Goal: Task Accomplishment & Management: Complete application form

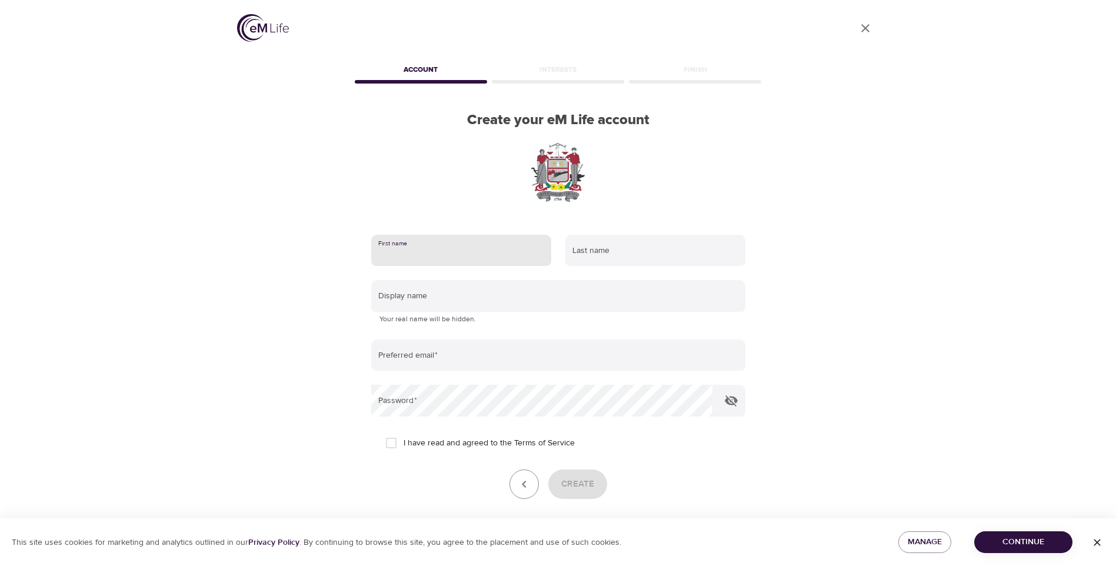
click at [436, 243] on input "text" at bounding box center [461, 251] width 180 height 32
type input "[PERSON_NAME]"
type input "[PERSON_NAME][EMAIL_ADDRESS][PERSON_NAME][DOMAIN_NAME]"
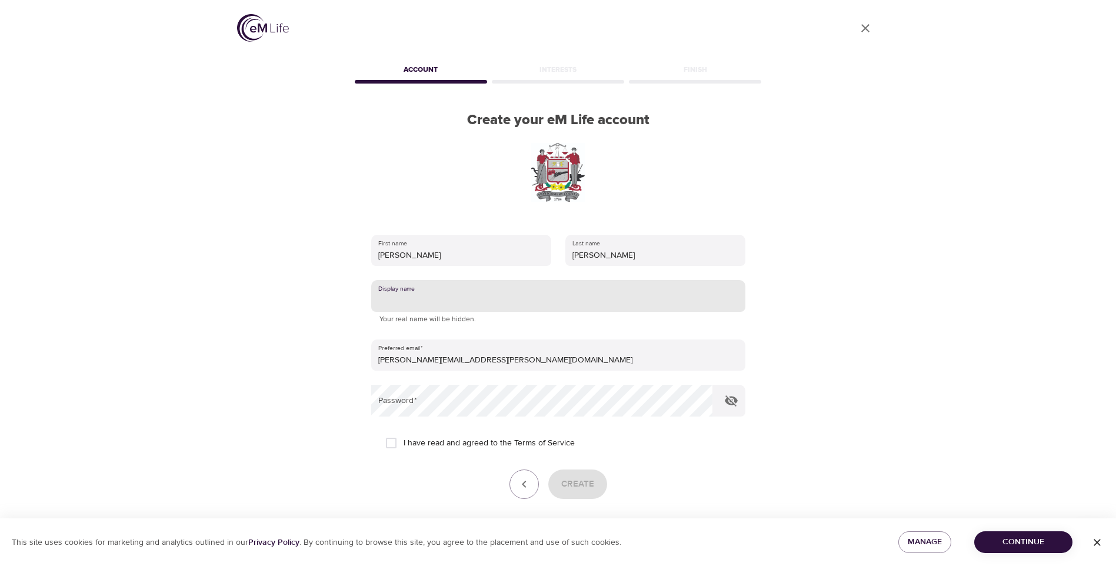
click at [421, 299] on input "text" at bounding box center [558, 296] width 374 height 32
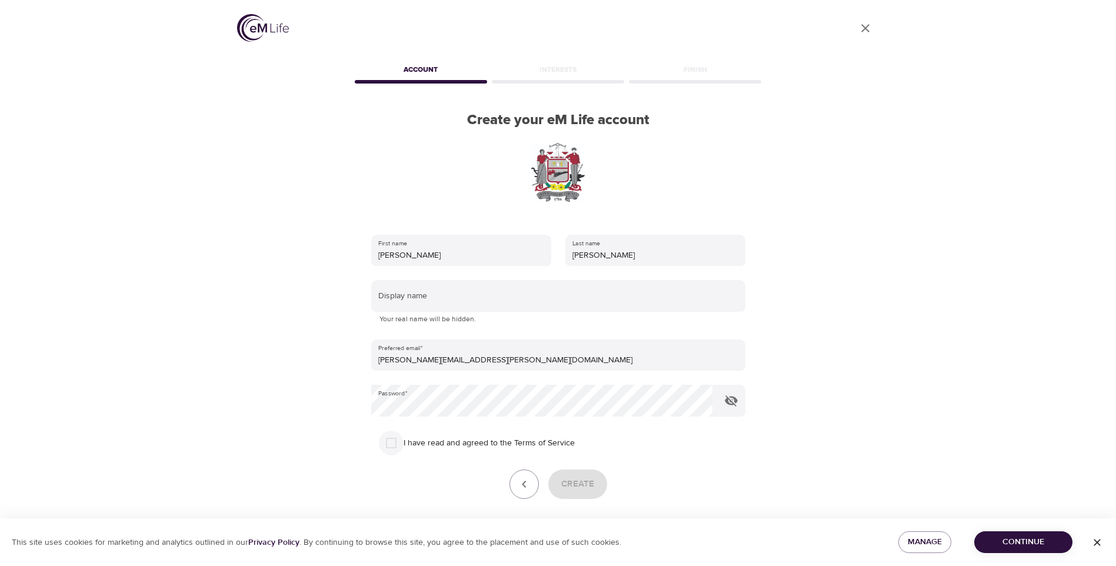
click at [394, 442] on input "I have read and agreed to the Terms of Service" at bounding box center [391, 442] width 25 height 25
checkbox input "true"
click at [734, 402] on icon "button" at bounding box center [731, 400] width 13 height 11
click at [586, 472] on button "Create" at bounding box center [577, 483] width 59 height 29
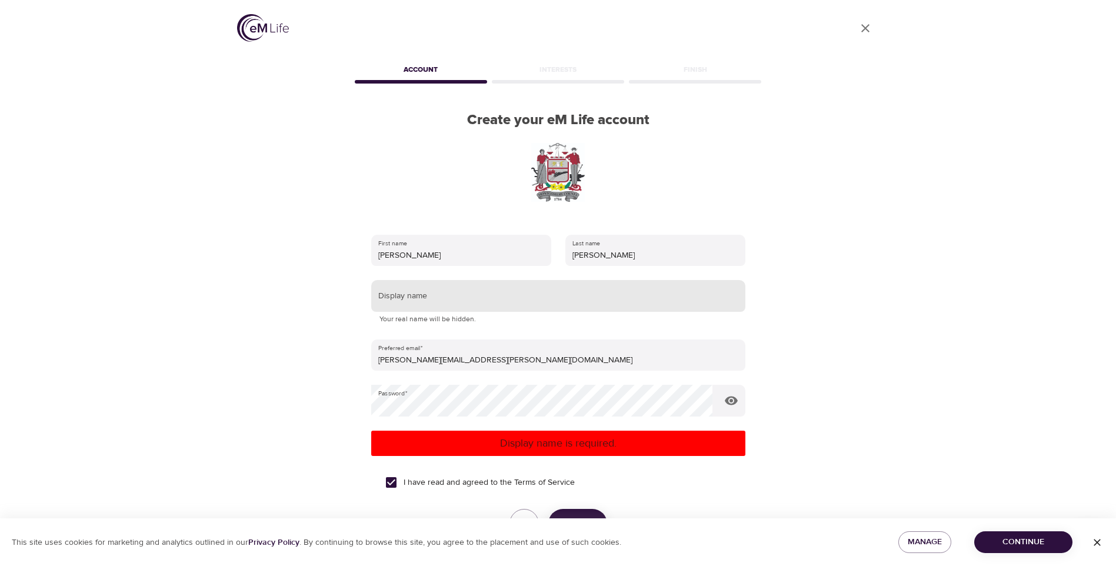
click at [425, 302] on input "text" at bounding box center [558, 296] width 374 height 32
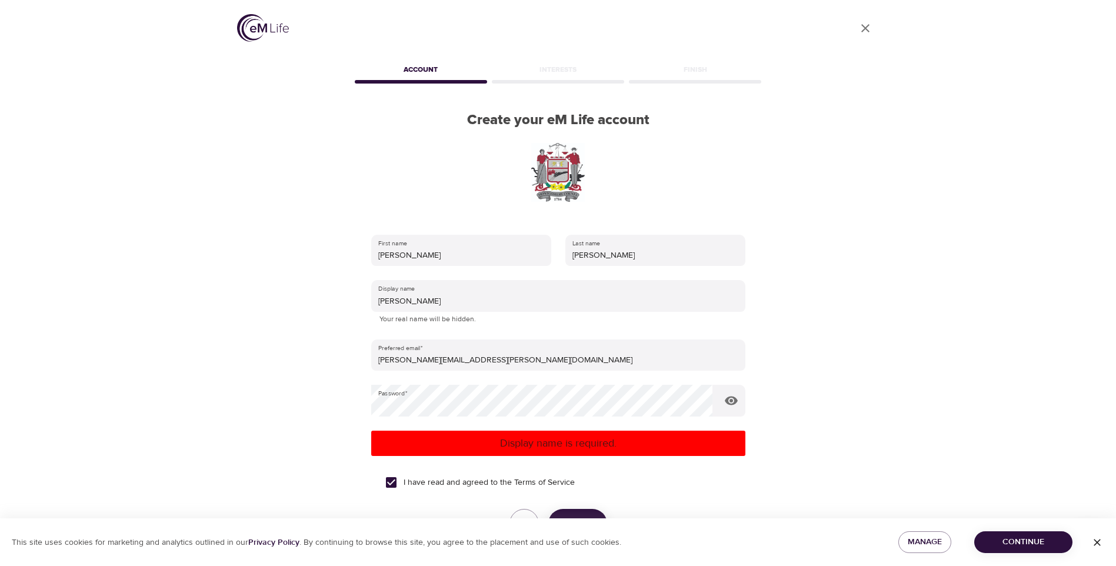
click at [542, 438] on p "Display name is required." at bounding box center [558, 443] width 365 height 16
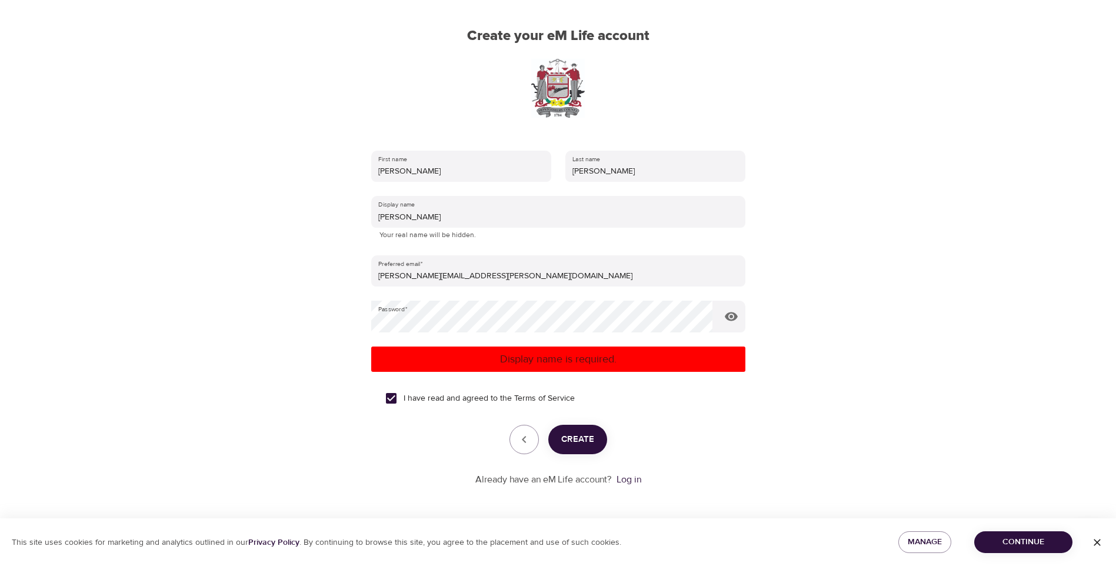
click at [573, 436] on span "Create" at bounding box center [577, 439] width 33 height 15
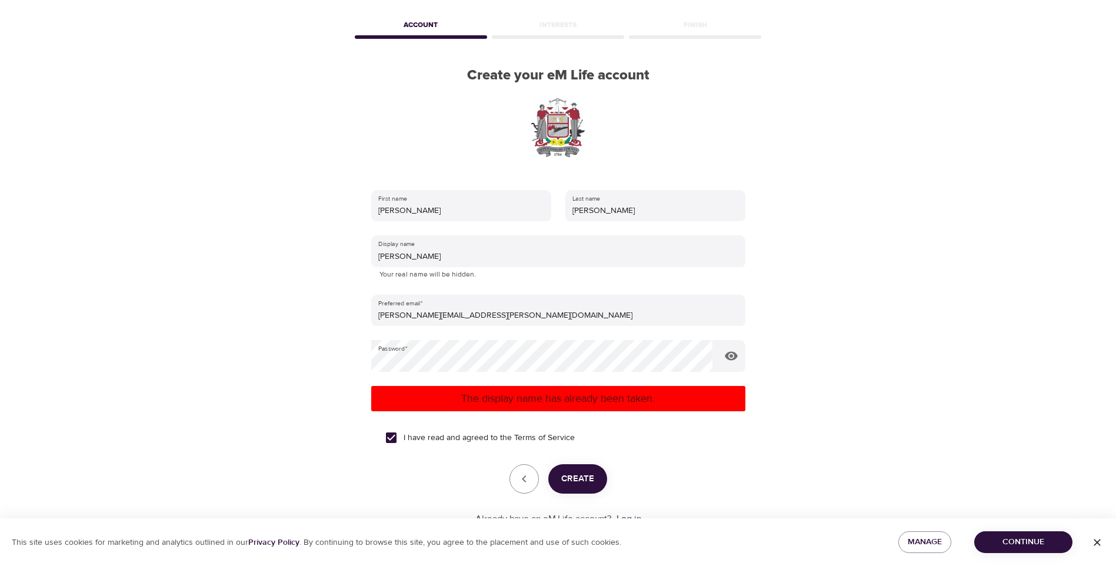
scroll to position [84, 0]
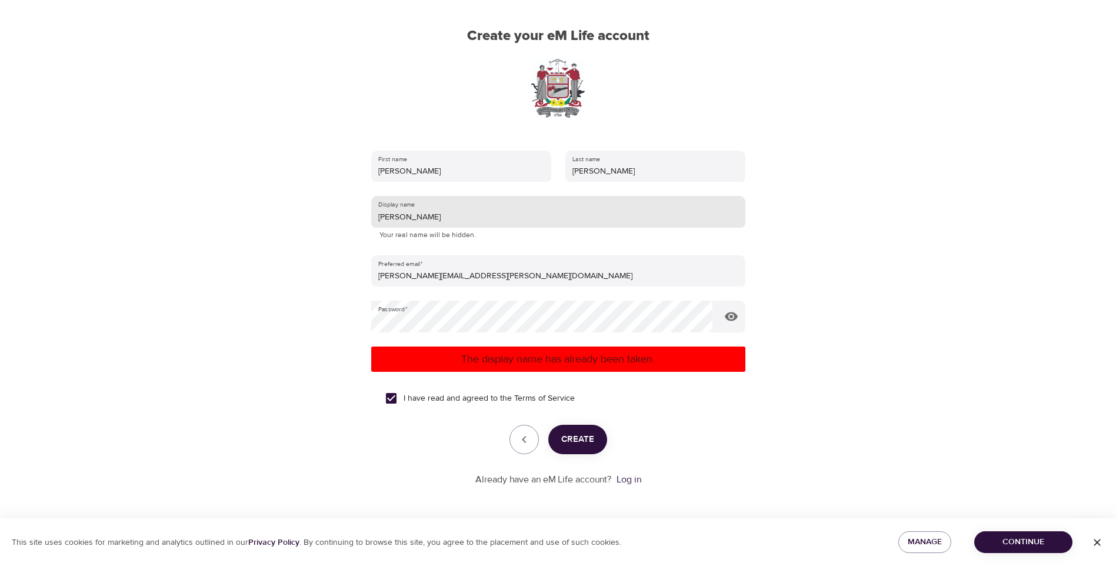
click at [412, 216] on input "[PERSON_NAME]" at bounding box center [558, 212] width 374 height 32
type input "EmilieKramer"
click at [569, 438] on span "Create" at bounding box center [577, 439] width 33 height 15
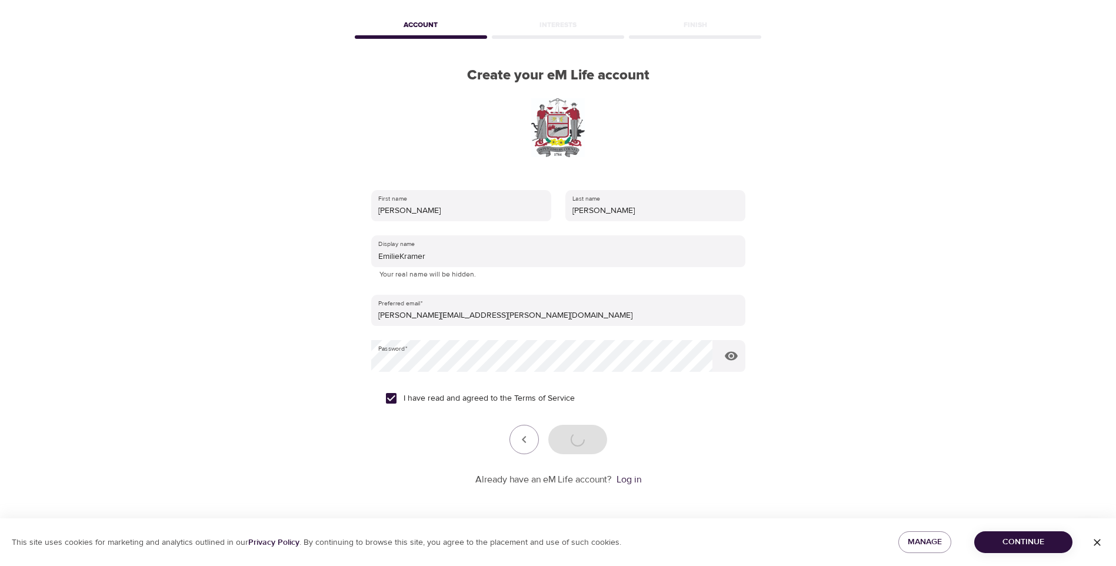
scroll to position [45, 0]
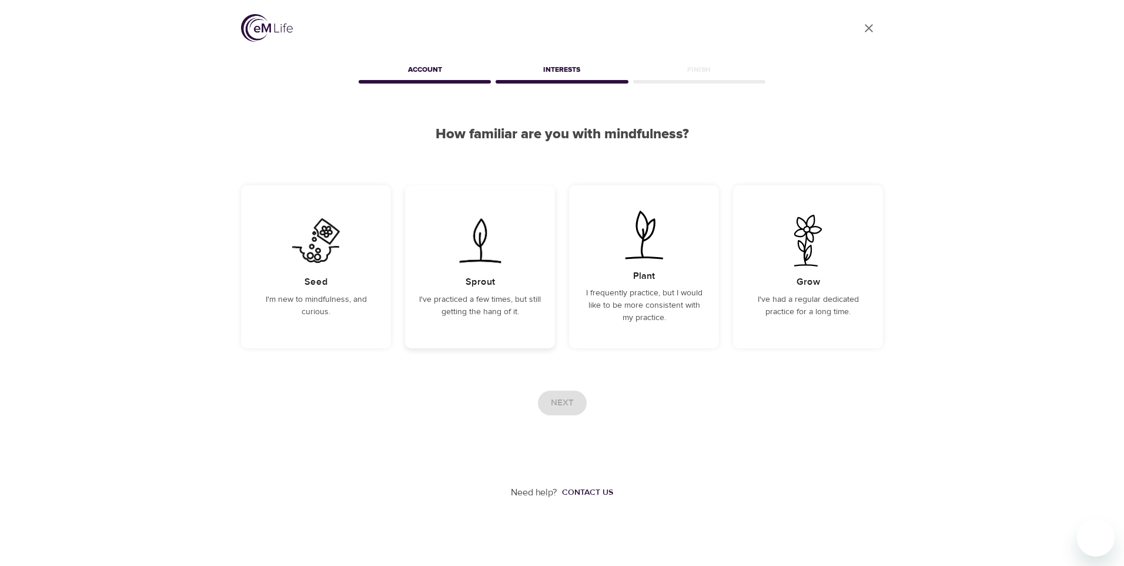
click at [480, 300] on p "I've practiced a few times, but still getting the hang of it." at bounding box center [480, 305] width 122 height 25
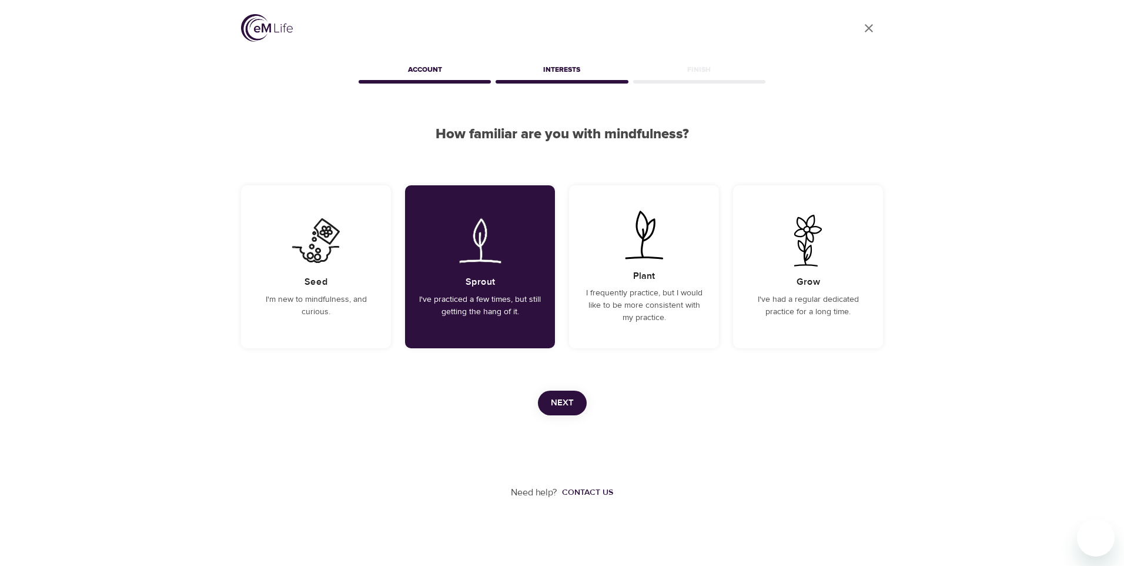
click at [562, 399] on span "Next" at bounding box center [562, 402] width 23 height 15
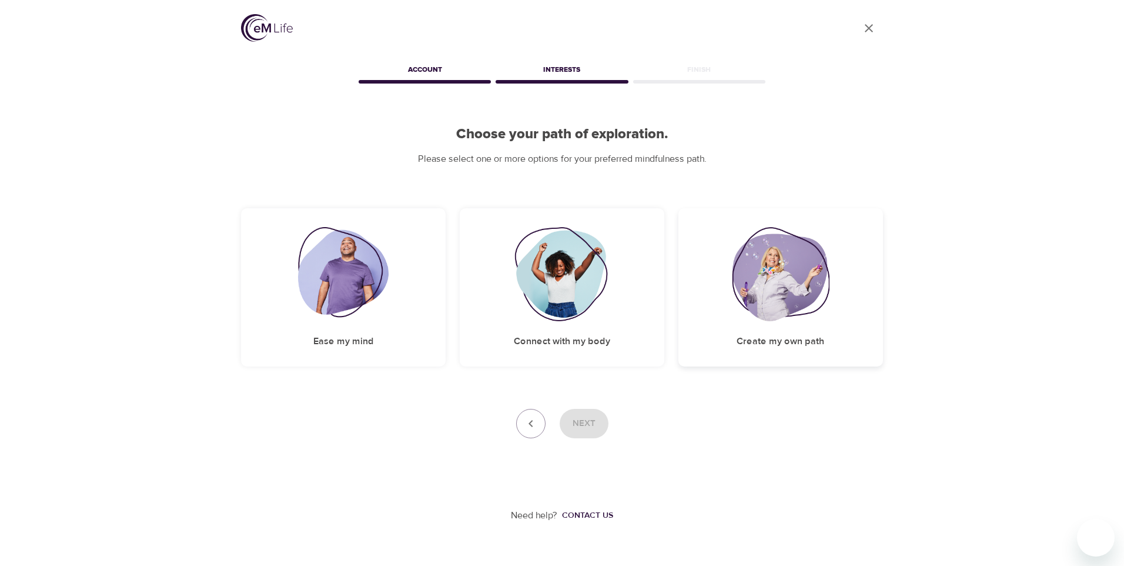
click at [772, 286] on img at bounding box center [781, 274] width 98 height 94
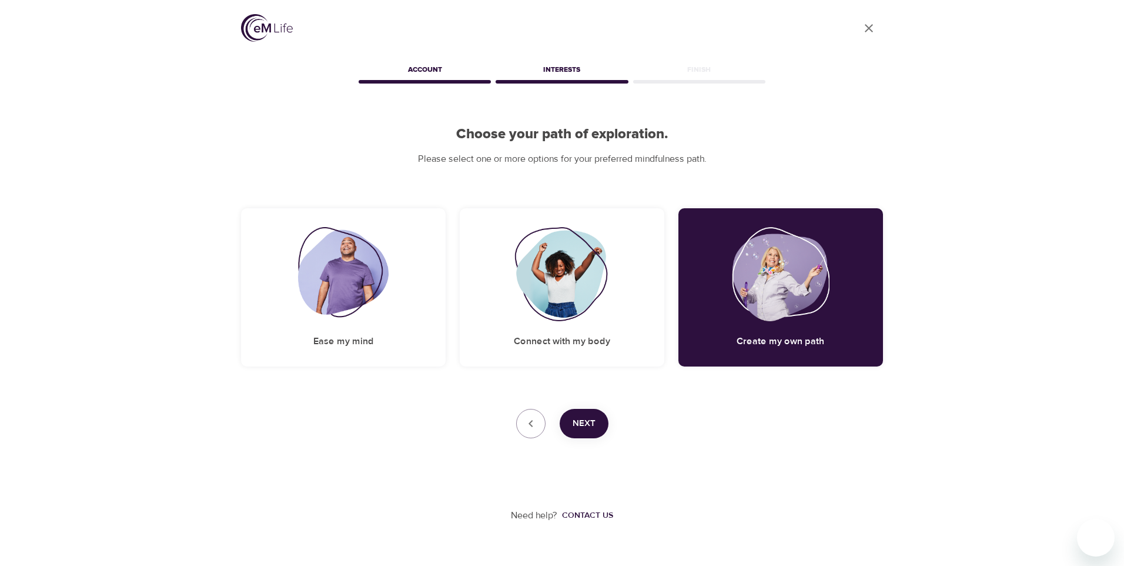
click at [574, 429] on span "Next" at bounding box center [584, 423] width 23 height 15
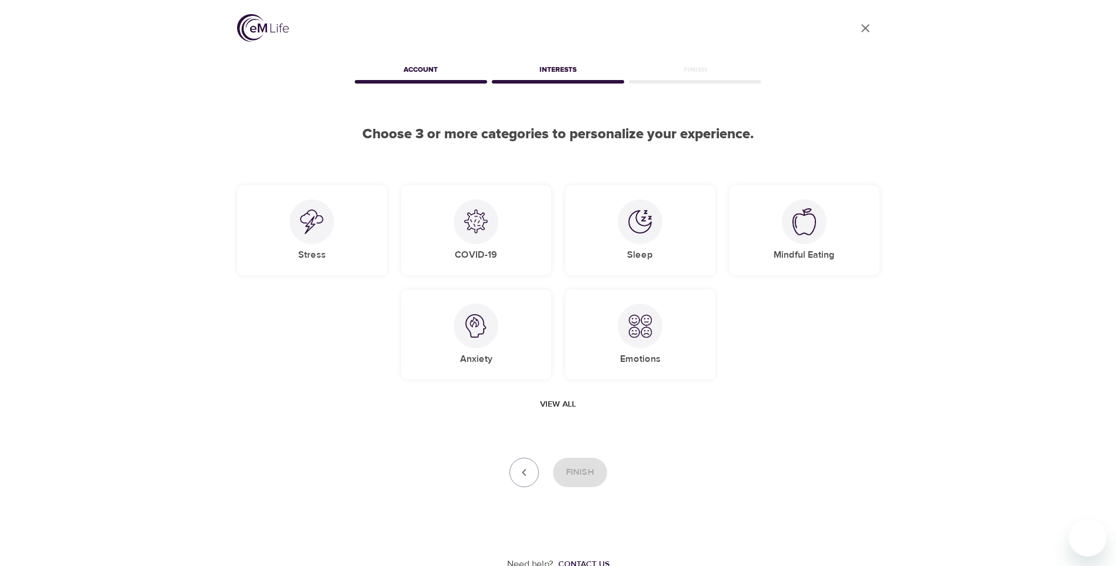
click at [562, 398] on span "View all" at bounding box center [558, 404] width 36 height 15
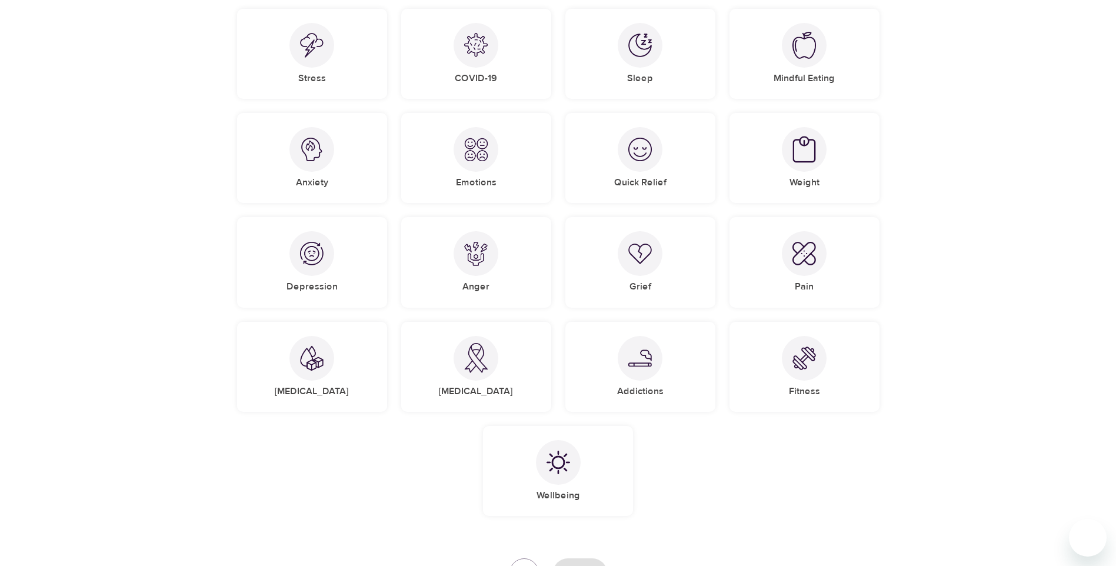
scroll to position [235, 0]
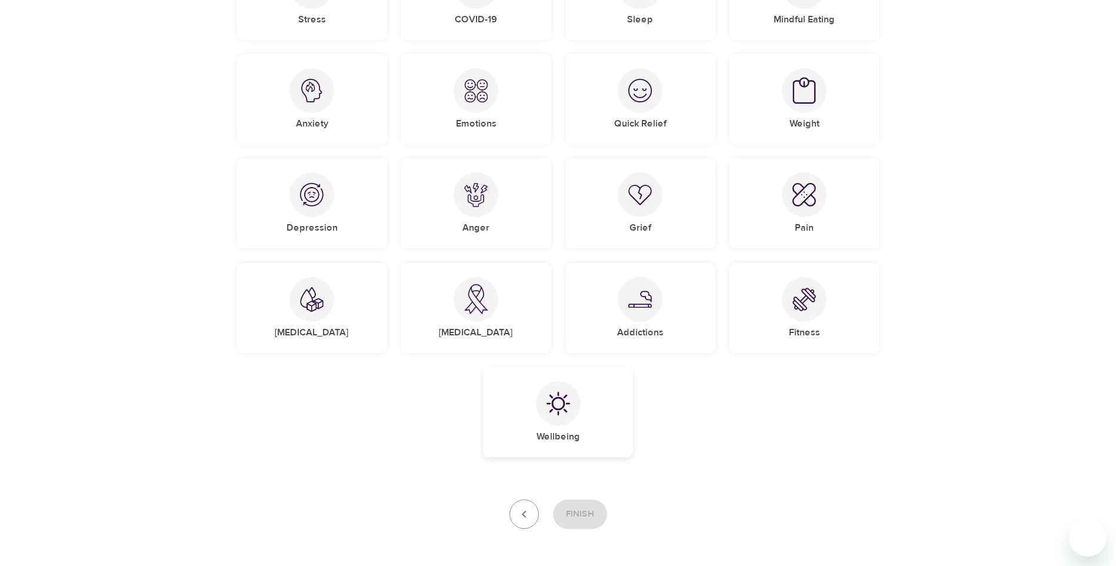
click at [559, 403] on img at bounding box center [558, 404] width 24 height 24
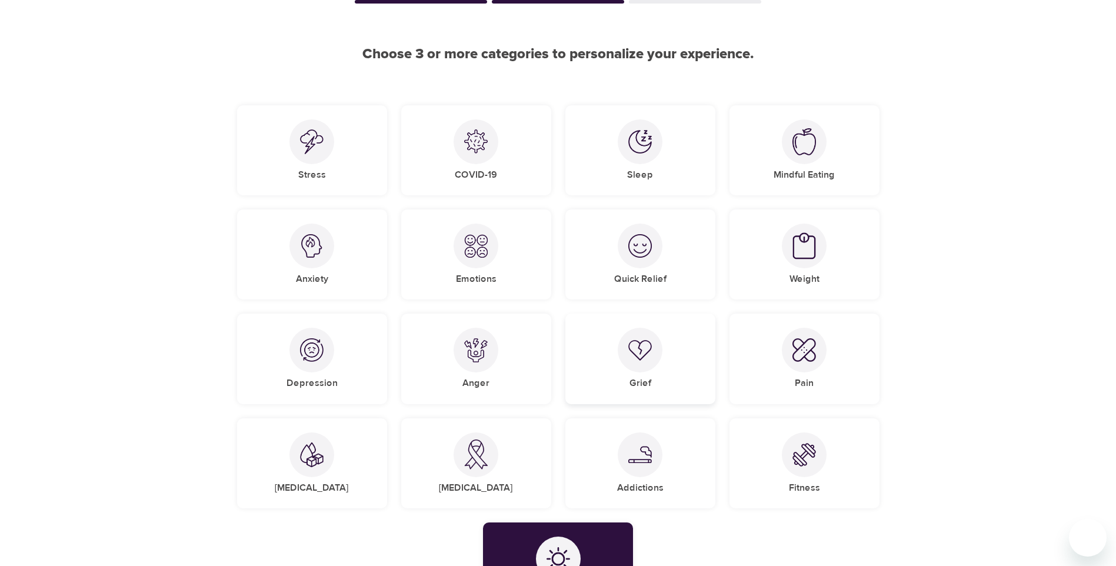
scroll to position [59, 0]
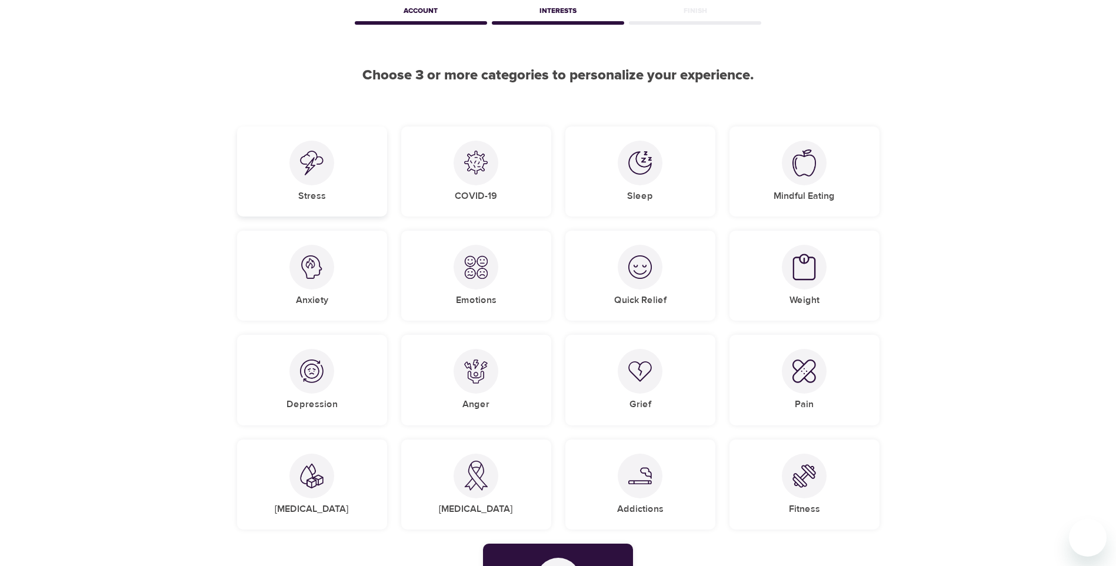
click at [314, 145] on div at bounding box center [311, 163] width 45 height 45
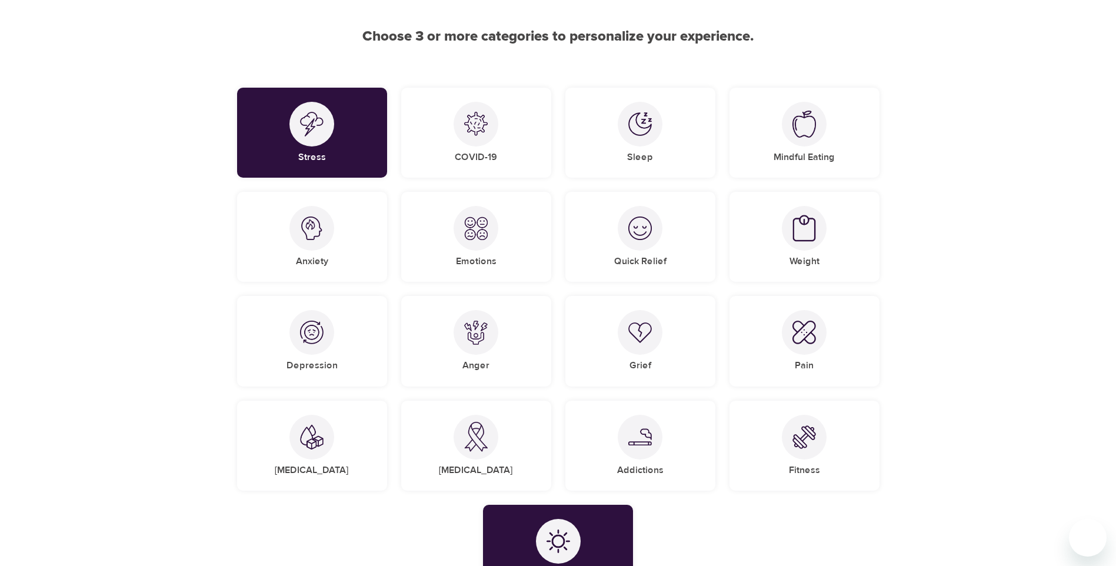
scroll to position [118, 0]
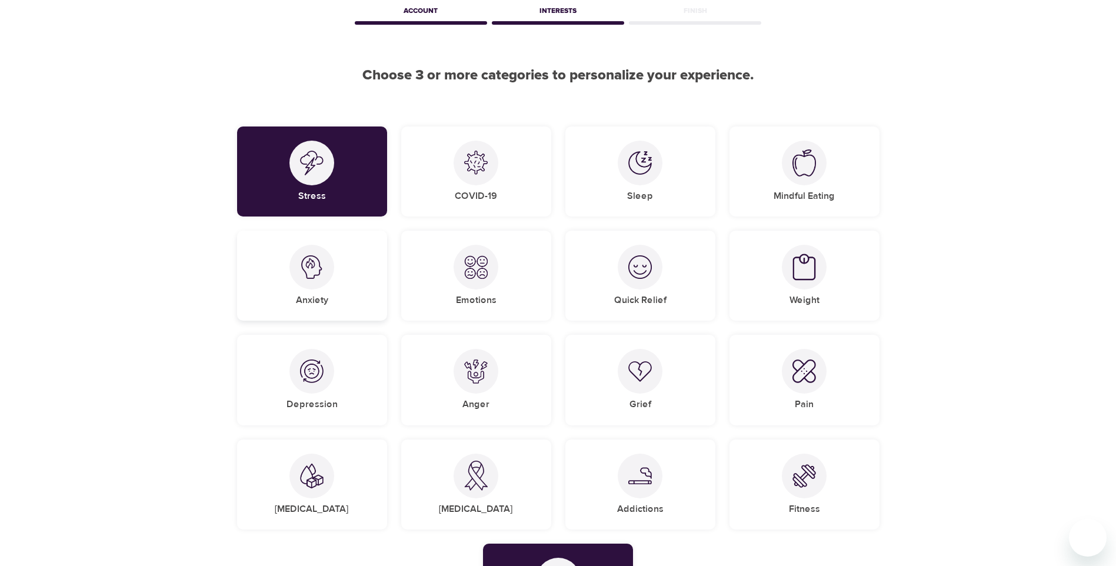
click at [302, 279] on div at bounding box center [311, 267] width 45 height 45
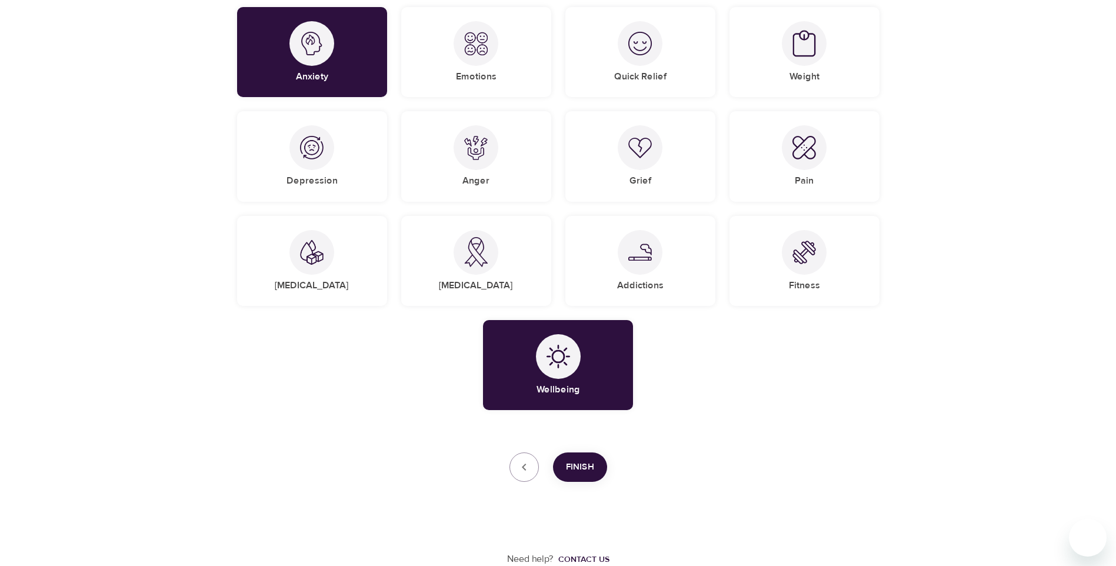
click at [579, 465] on span "Finish" at bounding box center [580, 466] width 28 height 15
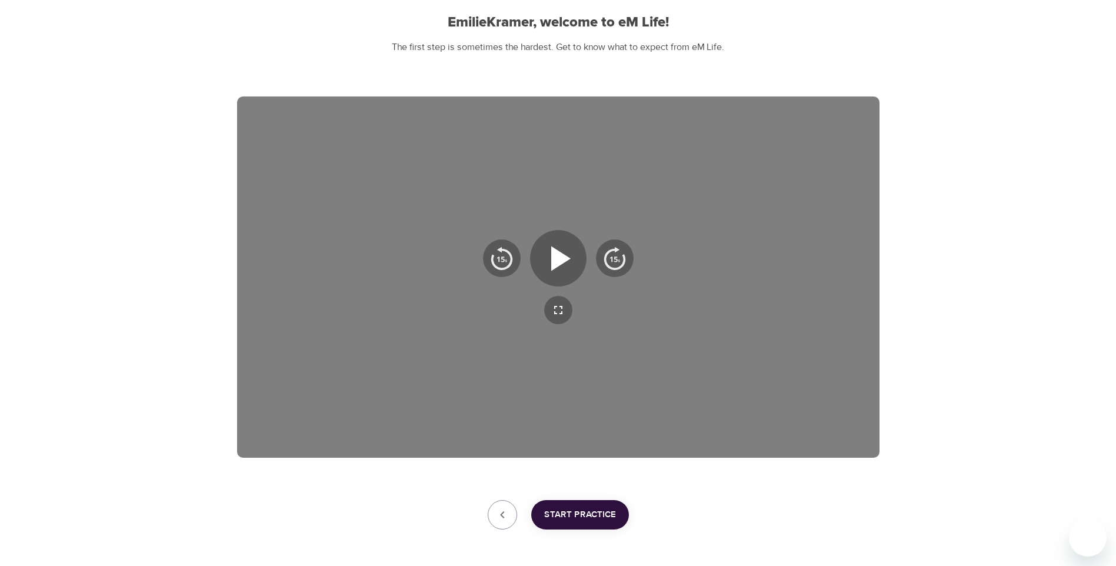
scroll to position [159, 0]
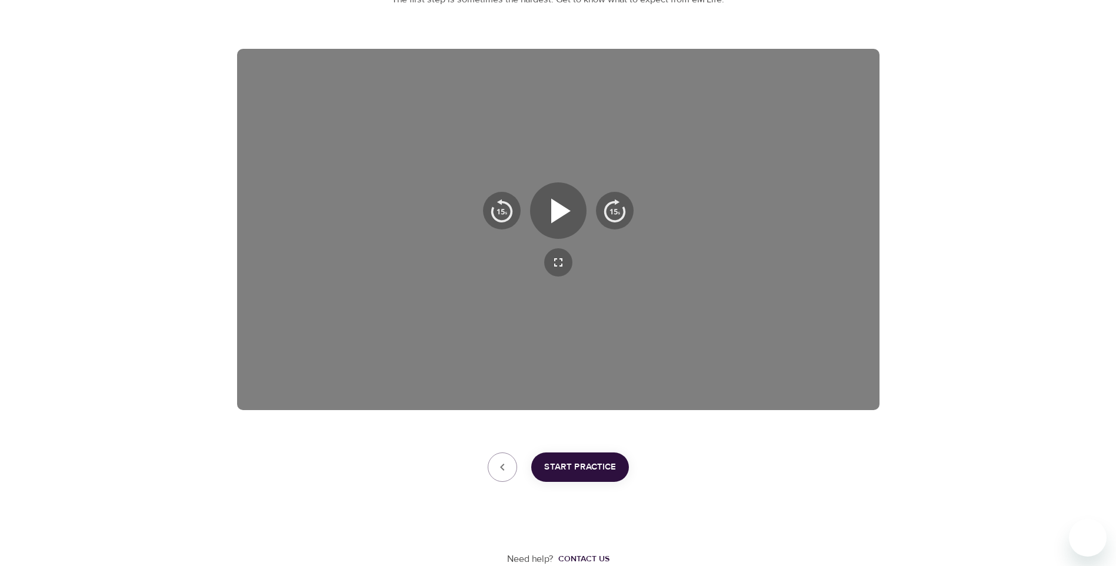
click at [578, 466] on span "Start Practice" at bounding box center [580, 466] width 72 height 15
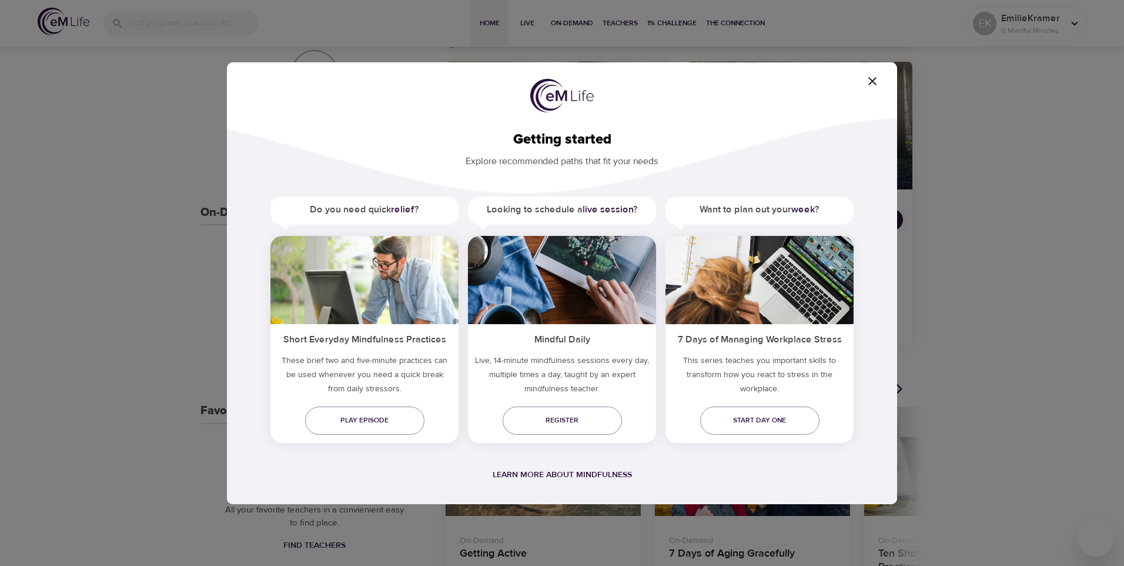
drag, startPoint x: 867, startPoint y: 83, endPoint x: 839, endPoint y: 103, distance: 34.6
click at [865, 83] on span "button" at bounding box center [873, 81] width 28 height 14
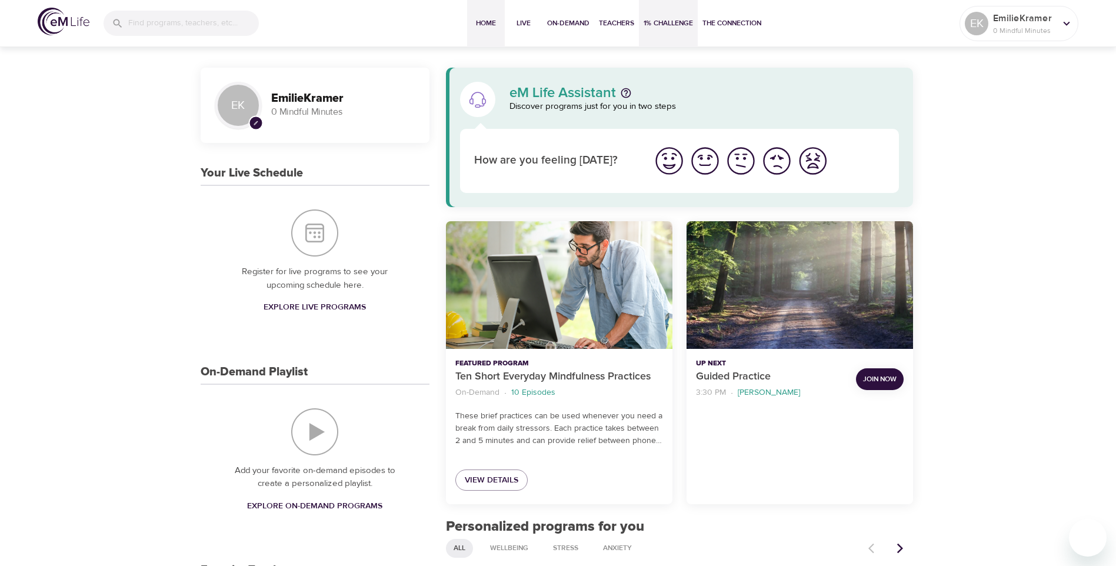
click at [663, 24] on span "1% Challenge" at bounding box center [667, 23] width 49 height 12
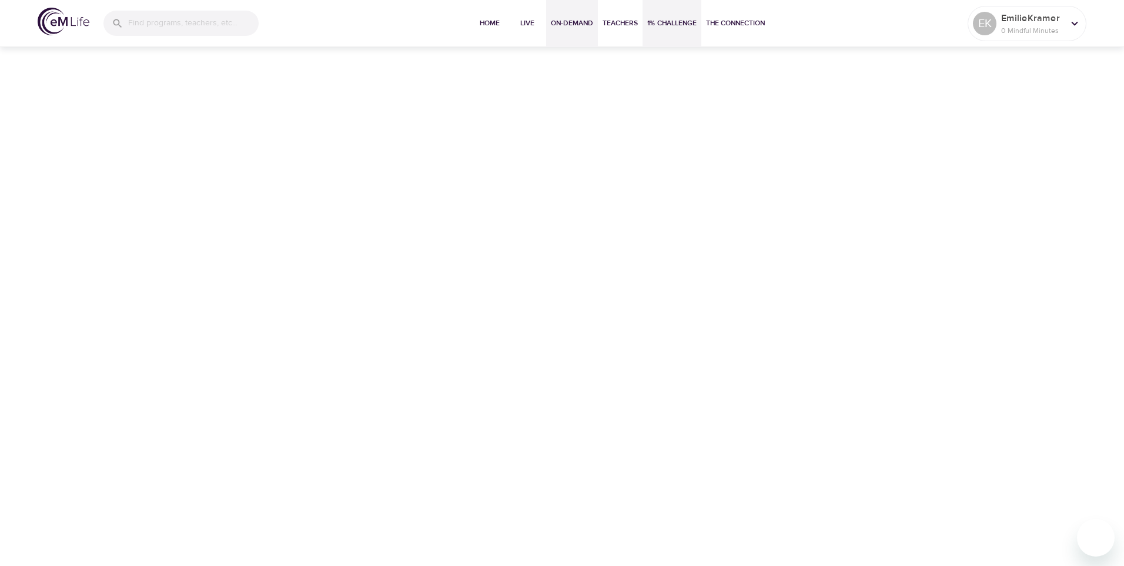
click at [577, 23] on span "On-Demand" at bounding box center [572, 23] width 42 height 12
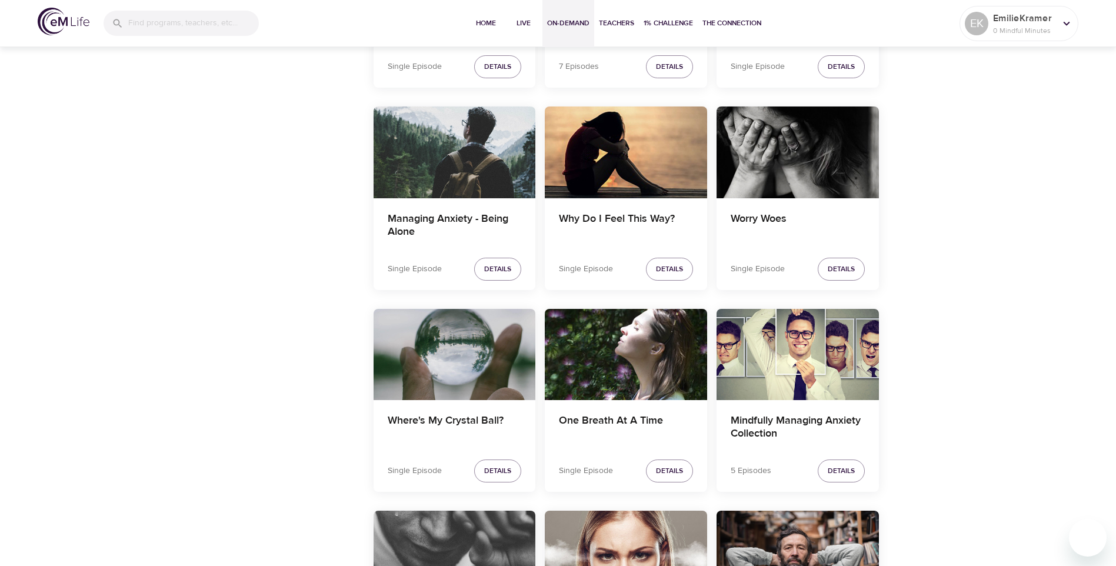
scroll to position [1705, 0]
